Goal: Complete application form

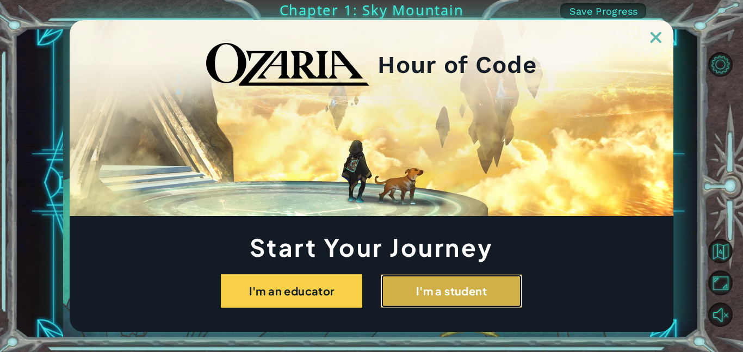
click at [477, 288] on button "I'm a student" at bounding box center [451, 291] width 141 height 34
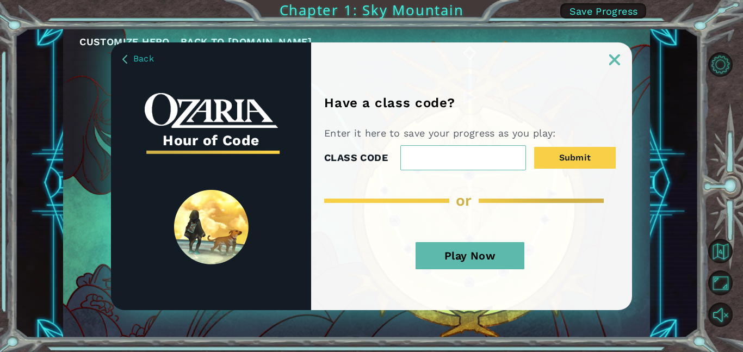
click at [144, 58] on span "Back" at bounding box center [143, 58] width 21 height 10
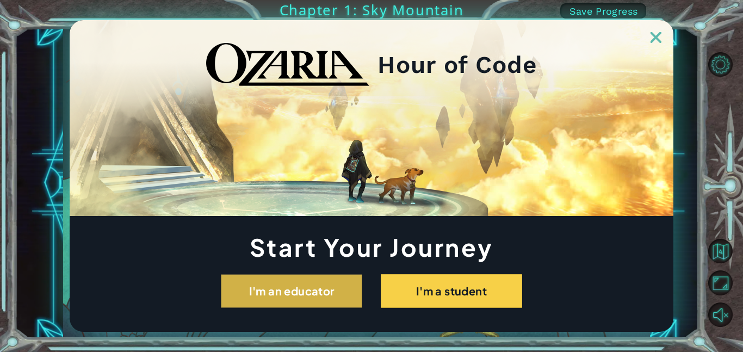
click at [296, 292] on button "I'm an educator" at bounding box center [291, 291] width 141 height 34
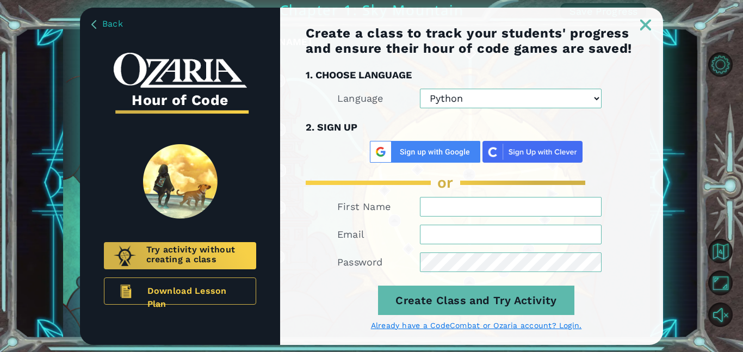
click at [410, 159] on img at bounding box center [425, 152] width 110 height 22
click at [426, 152] on img at bounding box center [425, 152] width 110 height 22
click at [384, 152] on img at bounding box center [425, 152] width 110 height 22
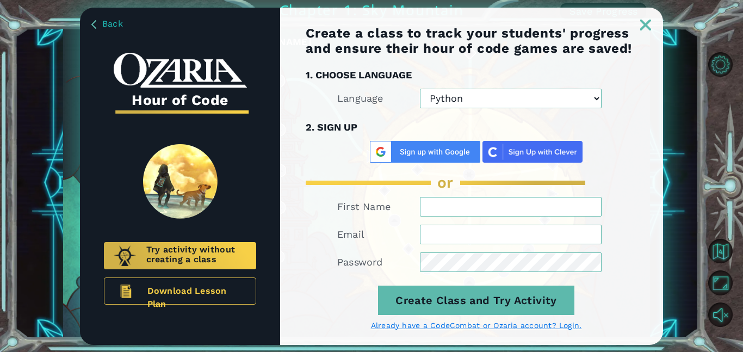
click at [430, 152] on img at bounding box center [425, 152] width 110 height 22
click at [490, 100] on select "Python JavaScript" at bounding box center [511, 99] width 182 height 20
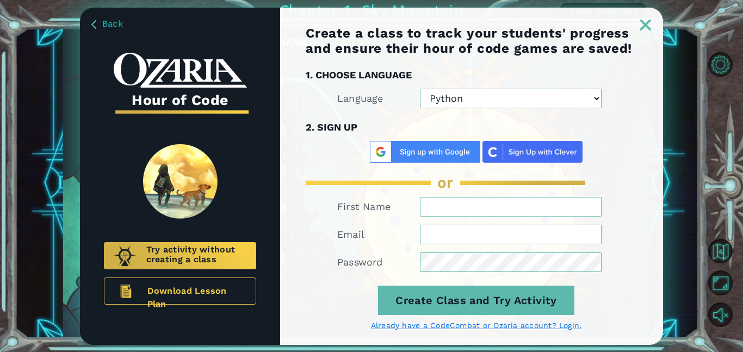
click at [589, 101] on select "Python JavaScript" at bounding box center [511, 99] width 182 height 20
click at [471, 208] on input "First Name" at bounding box center [511, 207] width 182 height 20
type input "h"
click at [471, 208] on input "D" at bounding box center [511, 207] width 182 height 20
click at [474, 227] on input "Email" at bounding box center [511, 235] width 182 height 20
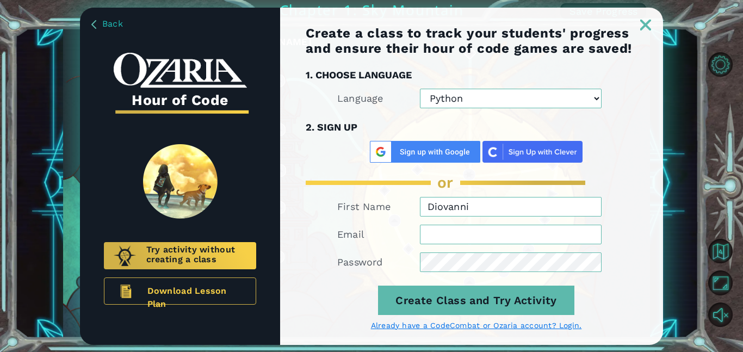
click at [474, 227] on input "Email" at bounding box center [511, 235] width 182 height 20
click at [480, 236] on input "Email" at bounding box center [511, 235] width 182 height 20
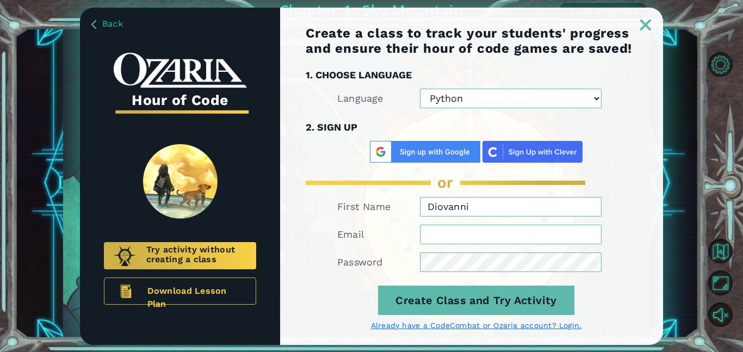
click at [378, 286] on button "Create Class and Try Activity" at bounding box center [476, 300] width 196 height 29
click at [478, 235] on input "Email" at bounding box center [511, 235] width 182 height 20
click at [475, 238] on input "Email" at bounding box center [511, 235] width 182 height 20
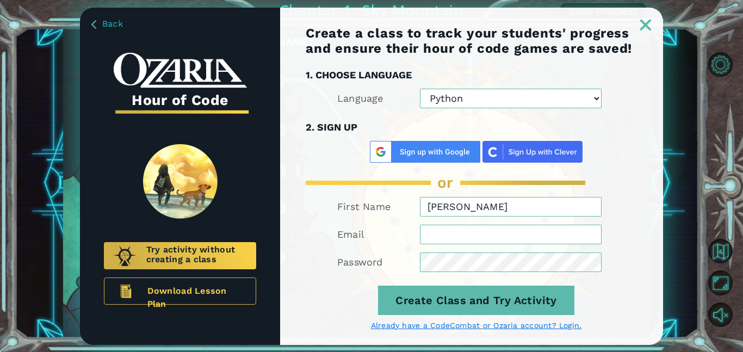
click at [475, 238] on input "Email" at bounding box center [511, 235] width 182 height 20
type input "[PERSON_NAME]"
click at [378, 286] on button "Create Class and Try Activity" at bounding box center [476, 300] width 196 height 29
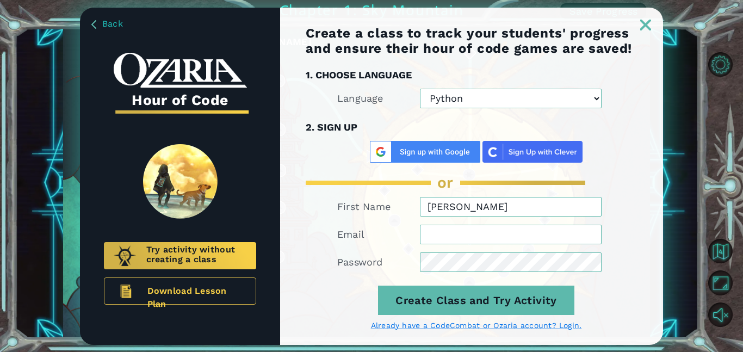
click at [378, 286] on button "Create Class and Try Activity" at bounding box center [476, 300] width 196 height 29
click at [510, 229] on input "Email" at bounding box center [511, 235] width 182 height 20
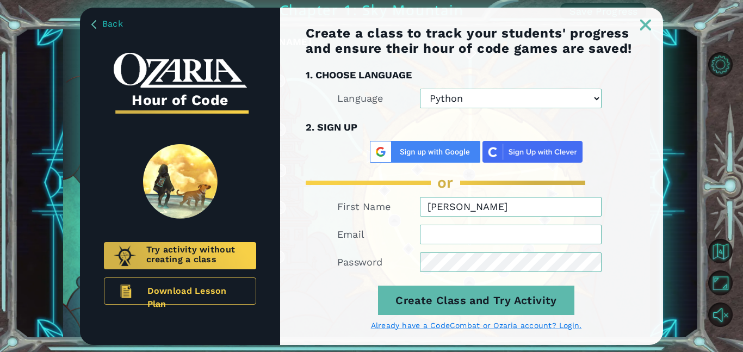
click at [510, 229] on input "Email" at bounding box center [511, 235] width 182 height 20
